Goal: Transaction & Acquisition: Book appointment/travel/reservation

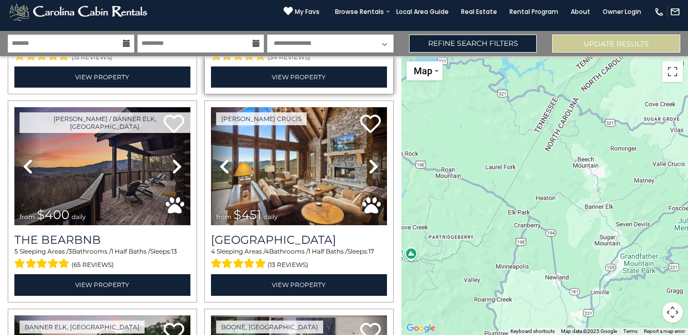
scroll to position [618, 0]
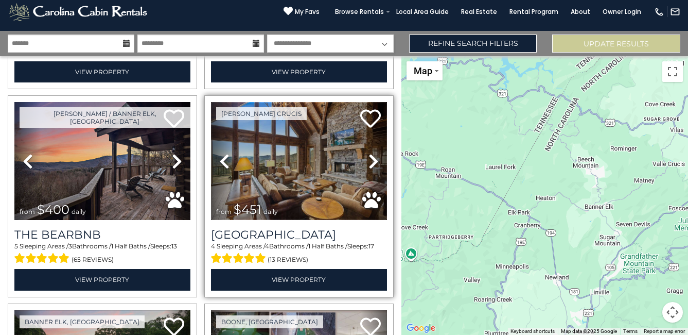
click at [299, 165] on img at bounding box center [299, 161] width 176 height 118
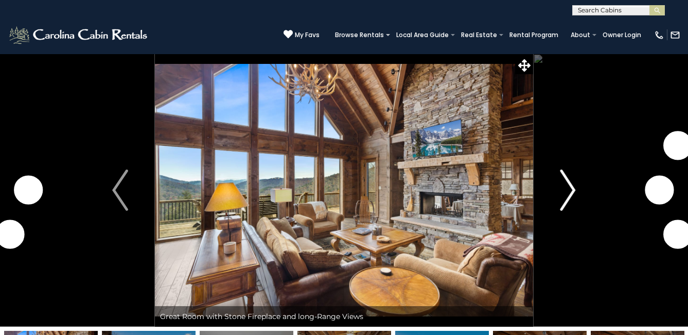
click at [569, 185] on img "Next" at bounding box center [567, 189] width 15 height 41
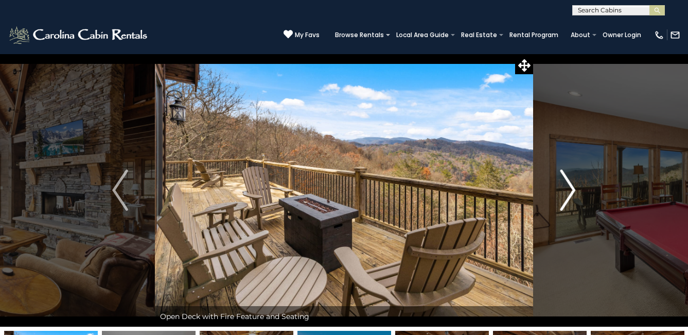
click at [569, 185] on img "Next" at bounding box center [567, 189] width 15 height 41
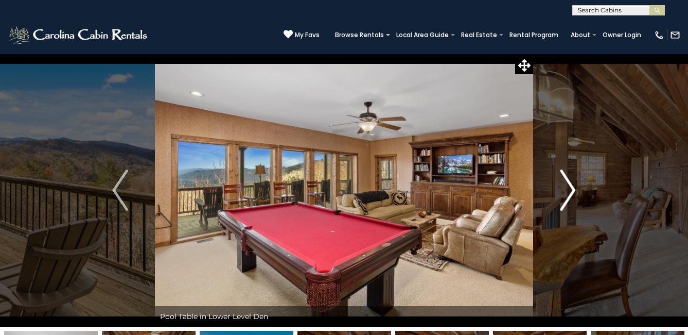
click at [570, 185] on img "Next" at bounding box center [567, 189] width 15 height 41
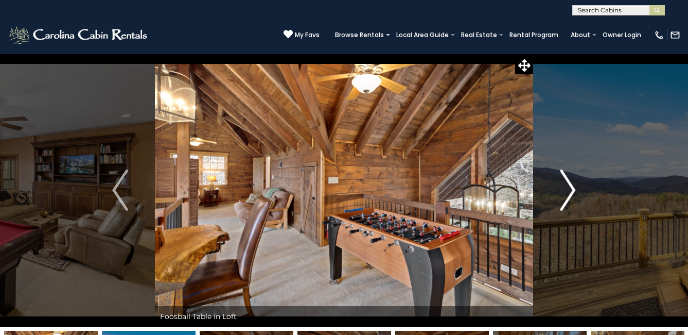
click at [570, 184] on img "Next" at bounding box center [567, 189] width 15 height 41
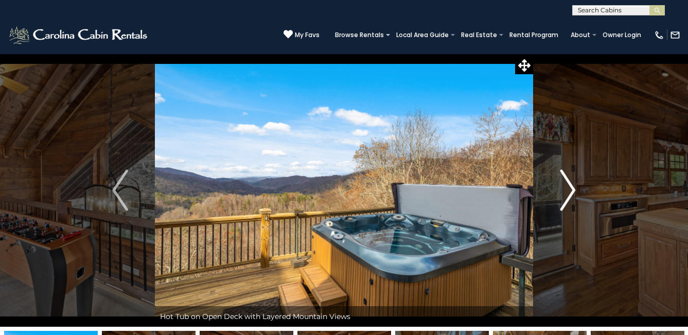
click at [570, 184] on img "Next" at bounding box center [567, 189] width 15 height 41
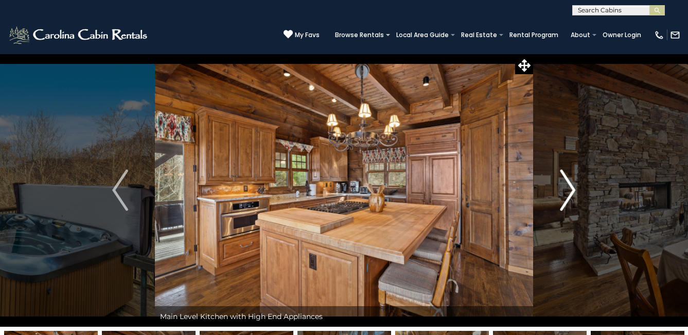
click at [570, 184] on img "Next" at bounding box center [567, 189] width 15 height 41
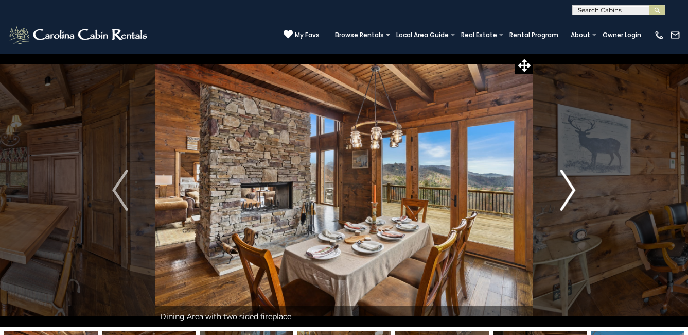
click at [570, 184] on img "Next" at bounding box center [567, 189] width 15 height 41
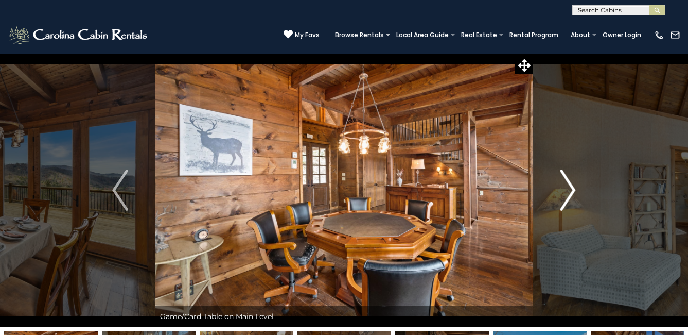
click at [570, 184] on img "Next" at bounding box center [567, 189] width 15 height 41
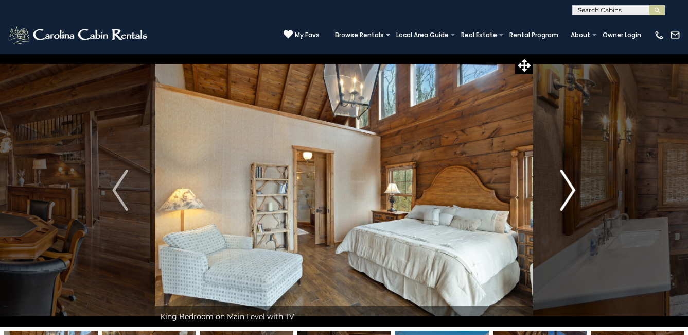
click at [570, 184] on img "Next" at bounding box center [567, 189] width 15 height 41
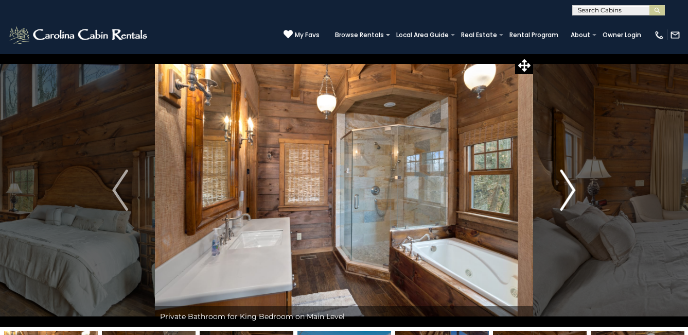
click at [569, 184] on img "Next" at bounding box center [567, 189] width 15 height 41
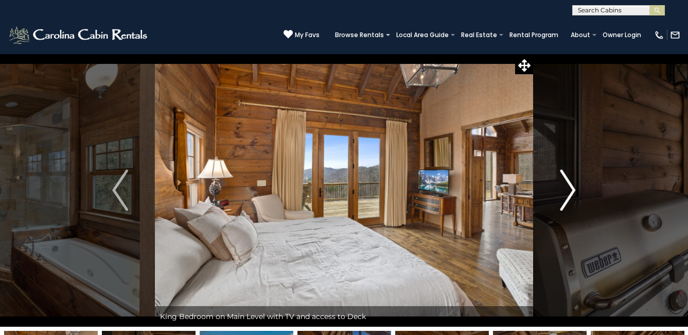
click at [566, 179] on img "Next" at bounding box center [567, 189] width 15 height 41
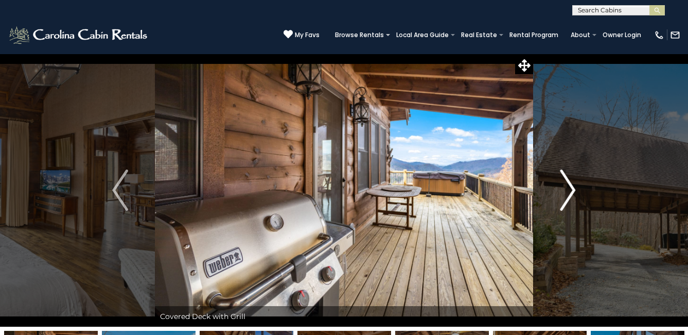
click at [567, 181] on img "Next" at bounding box center [567, 189] width 15 height 41
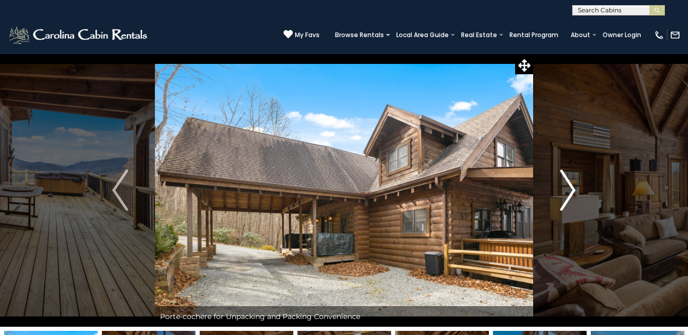
click at [568, 181] on img "Next" at bounding box center [567, 189] width 15 height 41
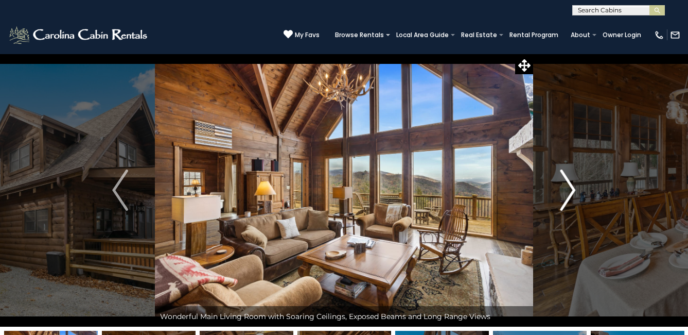
click at [568, 181] on img "Next" at bounding box center [567, 189] width 15 height 41
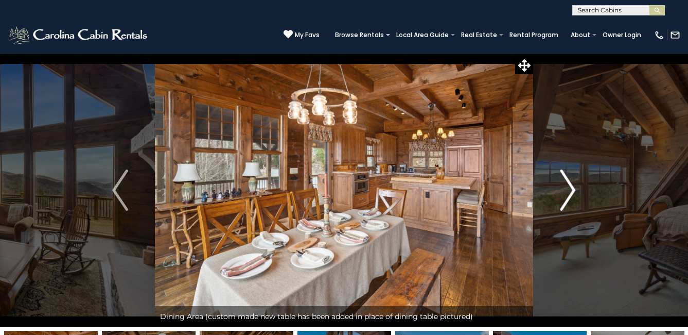
click at [568, 181] on img "Next" at bounding box center [567, 189] width 15 height 41
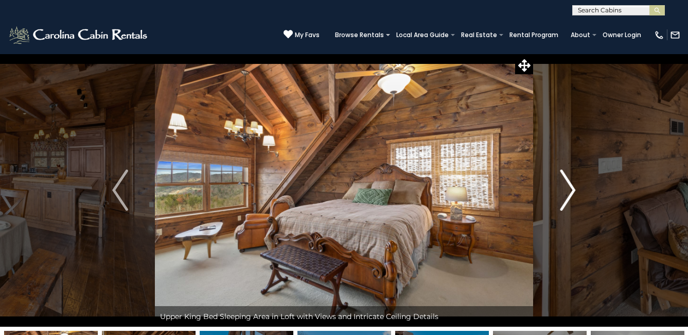
click at [568, 181] on img "Next" at bounding box center [567, 189] width 15 height 41
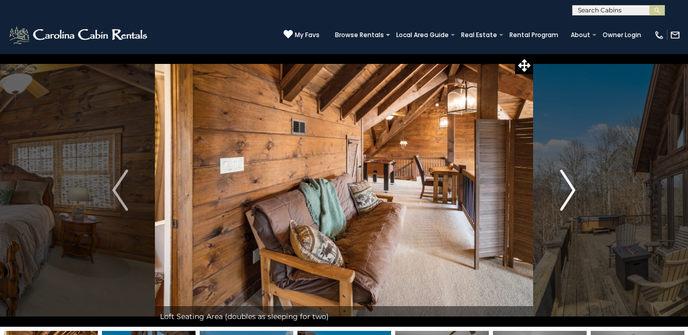
click at [568, 181] on img "Next" at bounding box center [567, 189] width 15 height 41
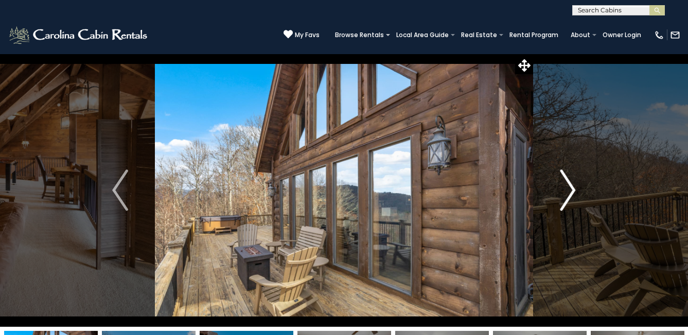
click at [568, 181] on img "Next" at bounding box center [567, 189] width 15 height 41
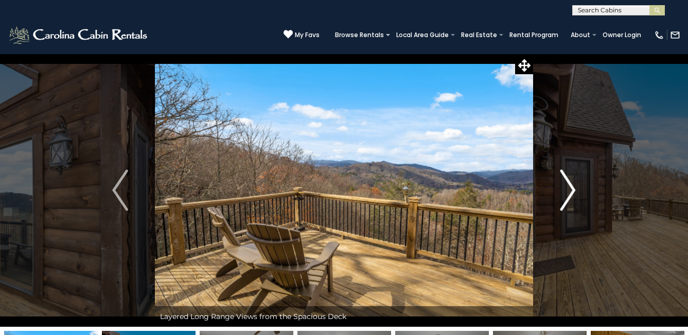
click at [568, 181] on img "Next" at bounding box center [567, 189] width 15 height 41
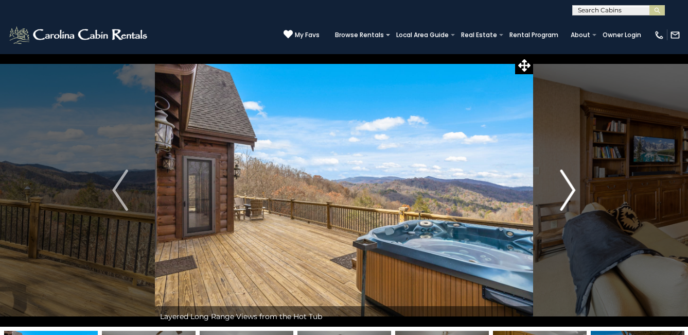
click at [568, 181] on img "Next" at bounding box center [567, 189] width 15 height 41
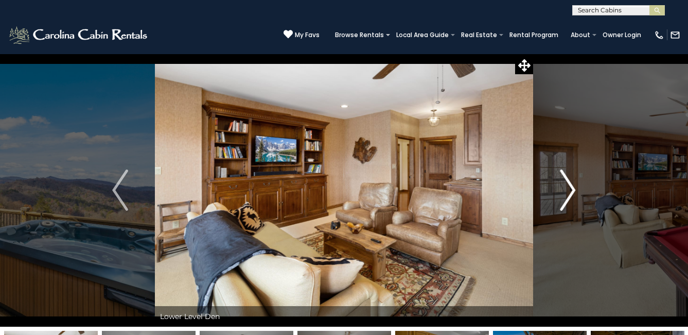
click at [568, 181] on img "Next" at bounding box center [567, 189] width 15 height 41
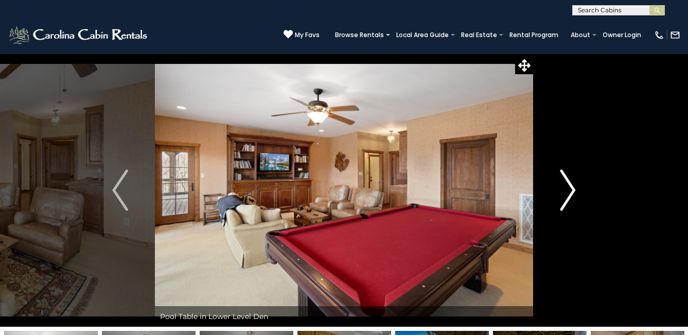
click at [568, 181] on img "Next" at bounding box center [567, 189] width 15 height 41
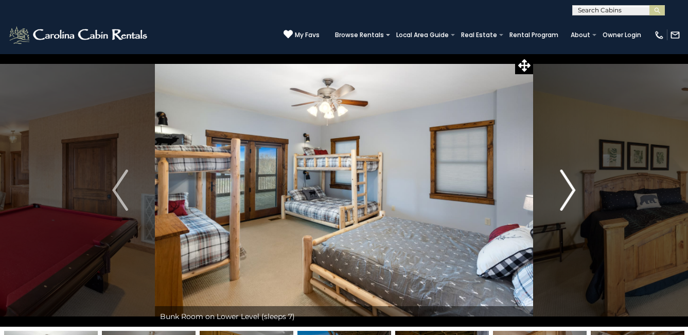
click at [567, 181] on img "Next" at bounding box center [567, 189] width 15 height 41
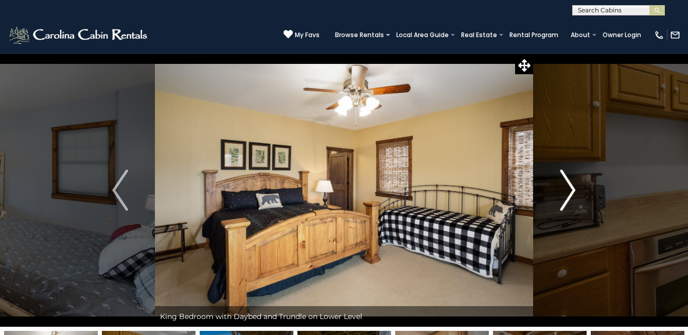
click at [567, 181] on img "Next" at bounding box center [567, 189] width 15 height 41
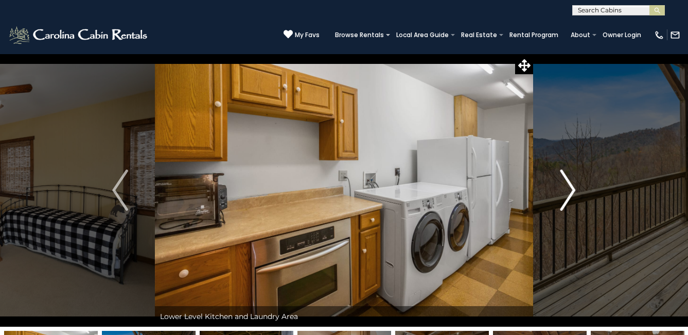
click at [567, 181] on img "Next" at bounding box center [567, 189] width 15 height 41
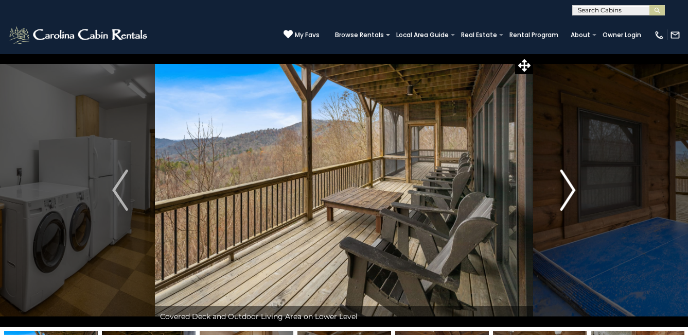
click at [566, 180] on img "Next" at bounding box center [567, 189] width 15 height 41
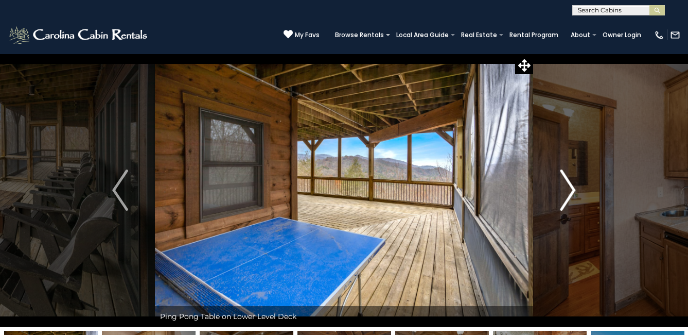
click at [565, 180] on img "Next" at bounding box center [567, 189] width 15 height 41
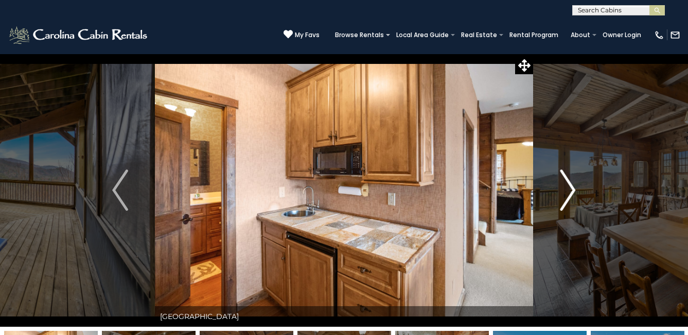
click at [565, 180] on img "Next" at bounding box center [567, 189] width 15 height 41
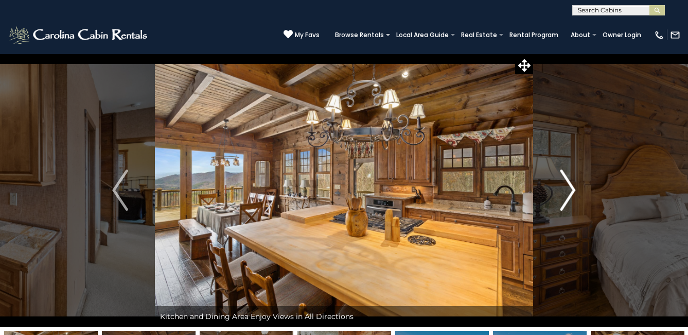
click at [565, 180] on img "Next" at bounding box center [567, 189] width 15 height 41
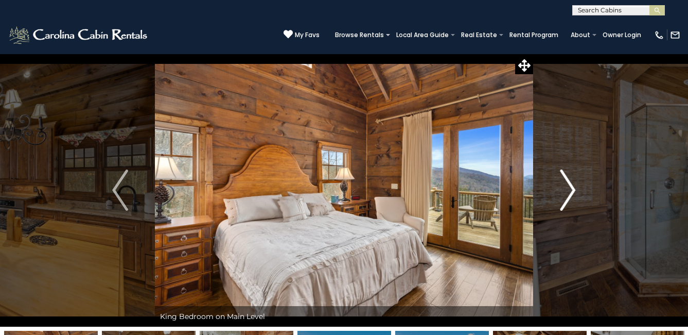
click at [565, 180] on img "Next" at bounding box center [567, 189] width 15 height 41
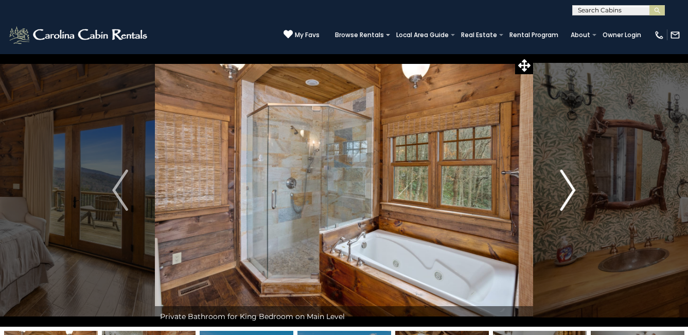
click at [565, 180] on img "Next" at bounding box center [567, 189] width 15 height 41
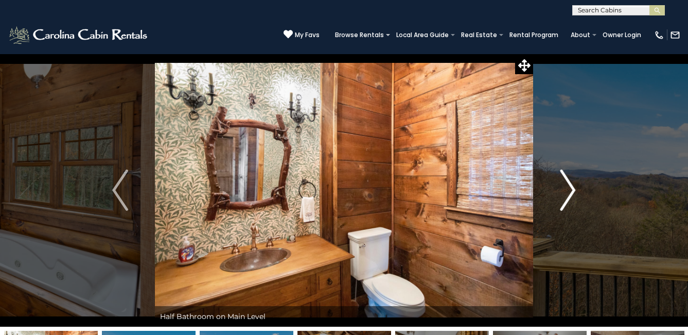
click at [565, 180] on img "Next" at bounding box center [567, 189] width 15 height 41
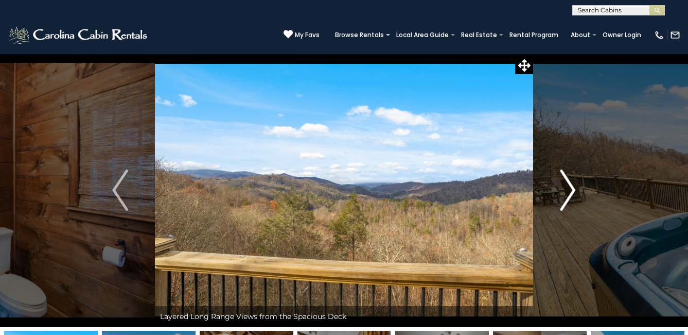
click at [564, 180] on img "Next" at bounding box center [567, 189] width 15 height 41
